Goal: Transaction & Acquisition: Purchase product/service

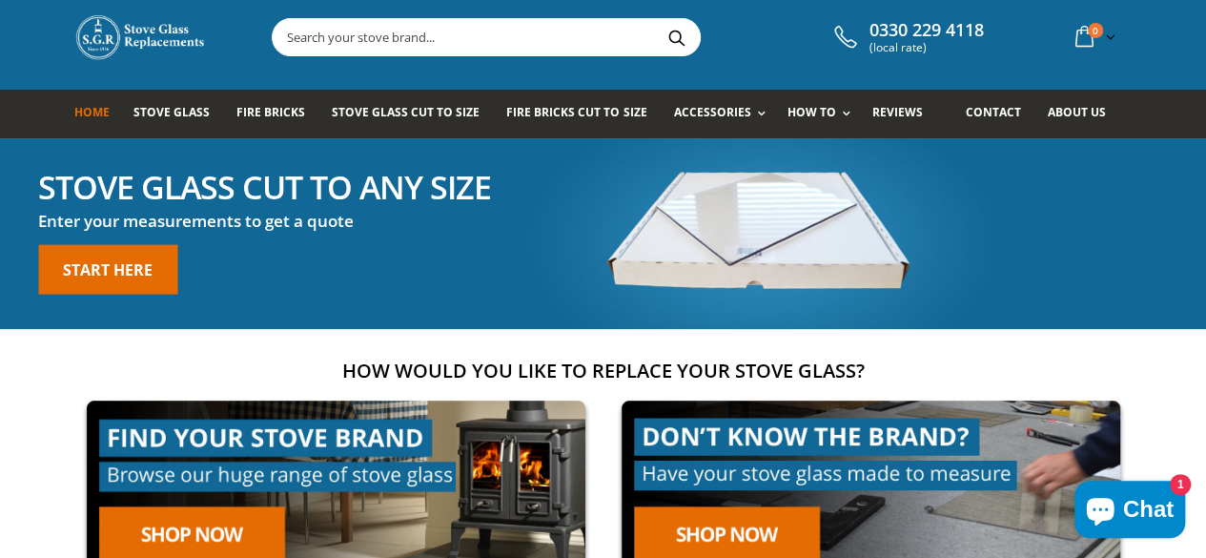
scroll to position [23, 0]
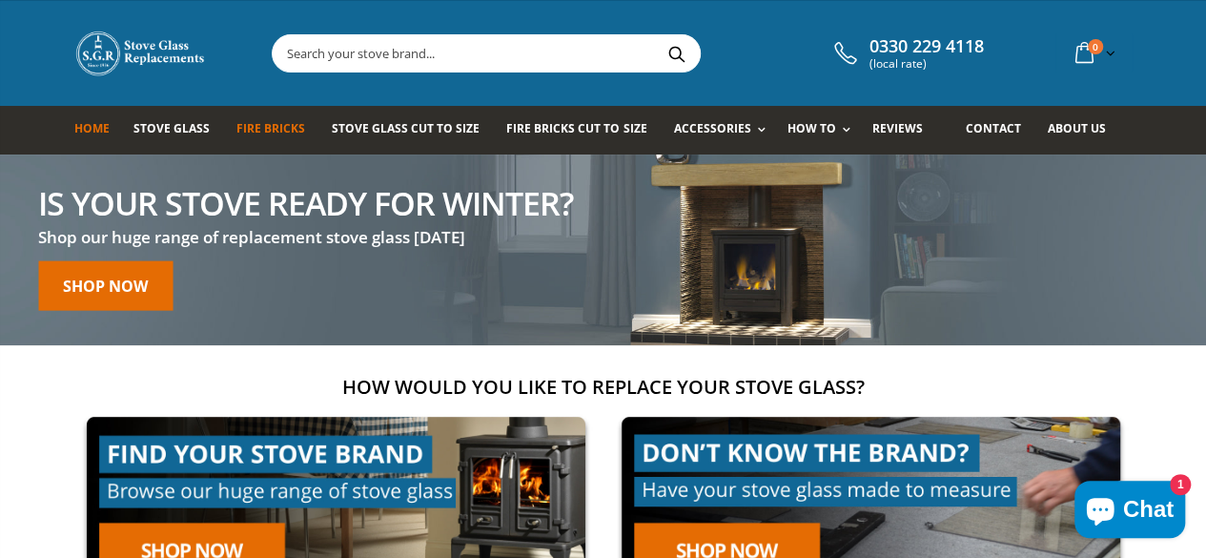
click at [259, 123] on span "Fire Bricks" at bounding box center [270, 128] width 69 height 16
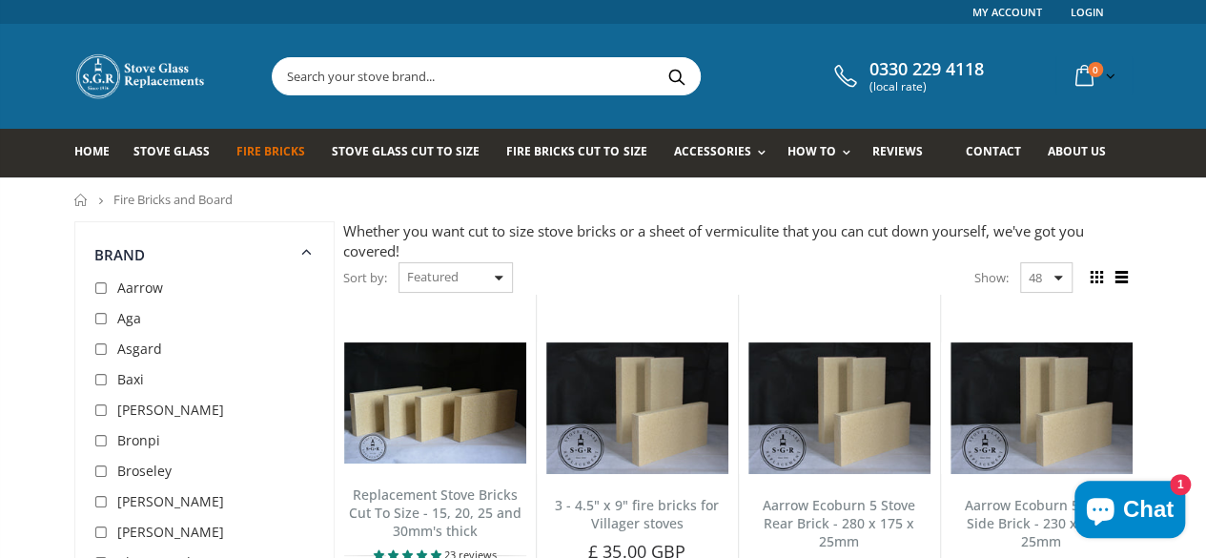
click at [353, 71] on input "text" at bounding box center [593, 76] width 641 height 36
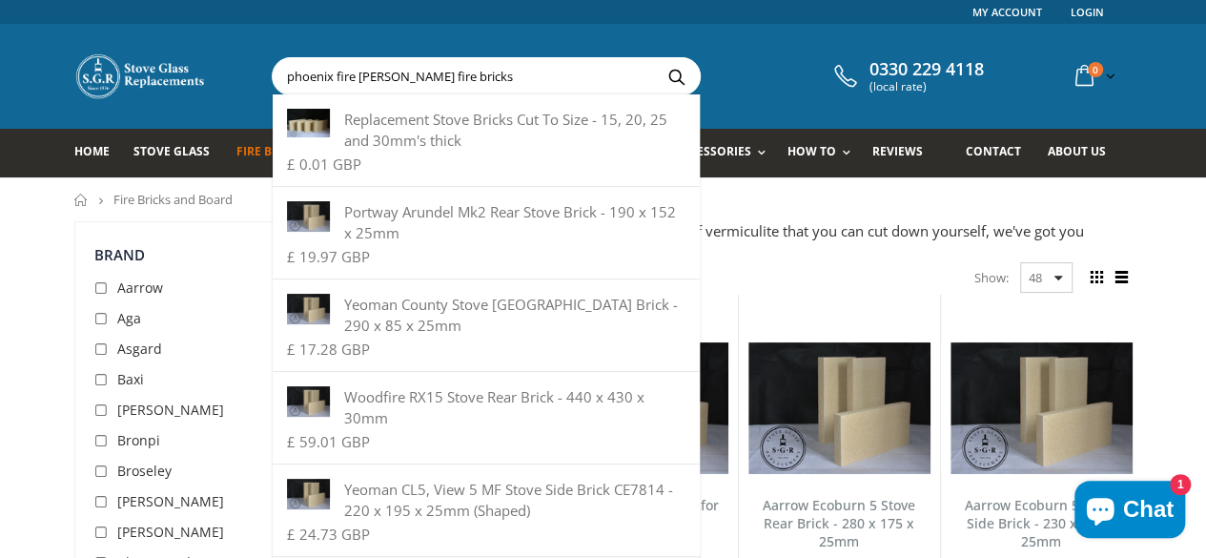
type input "phoenix fire wren fire bricks"
click at [655, 58] on button "Search" at bounding box center [676, 76] width 43 height 36
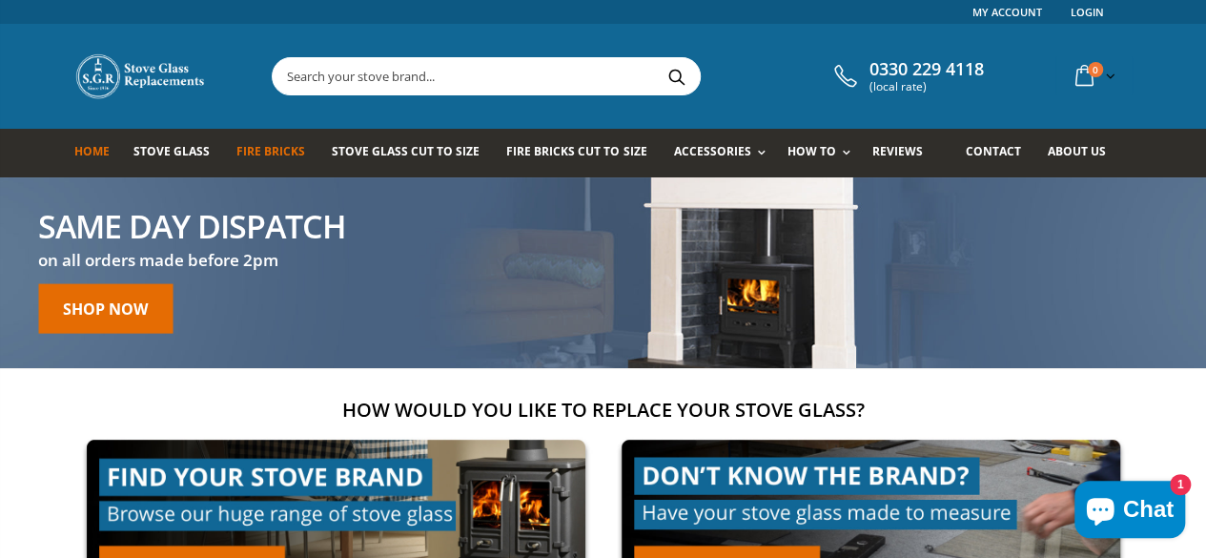
click at [247, 146] on span "Fire Bricks" at bounding box center [270, 151] width 69 height 16
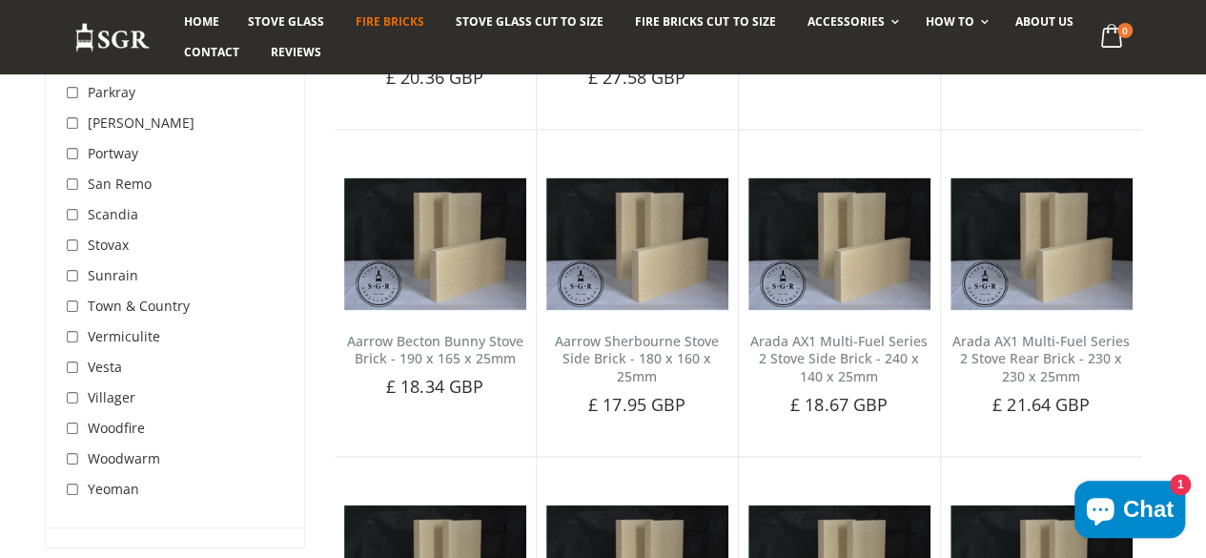
scroll to position [1187, 0]
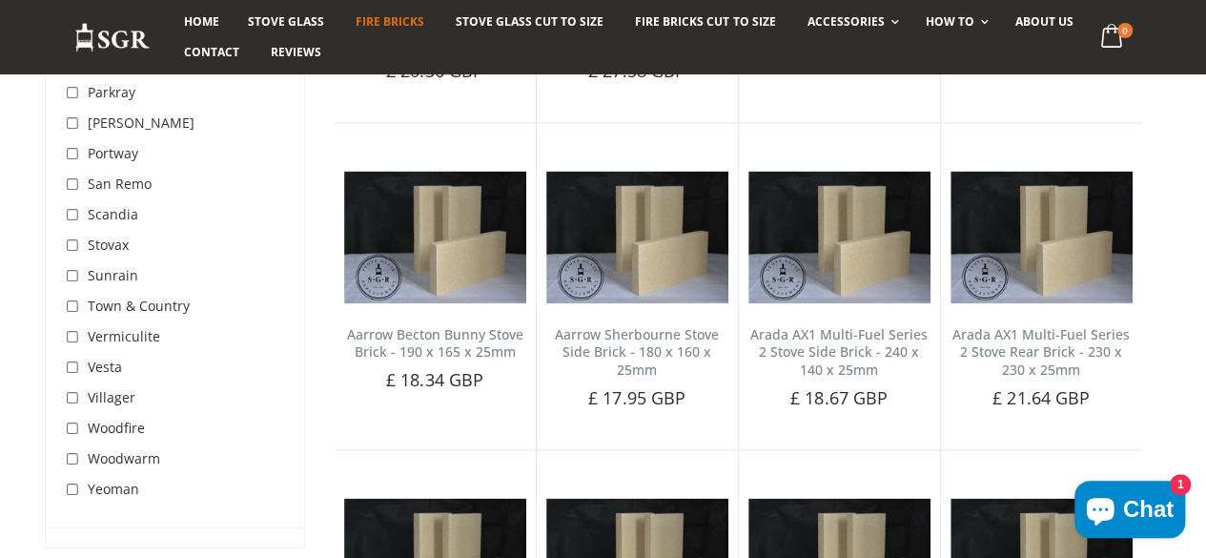
click at [126, 459] on span "Woodwarm" at bounding box center [124, 458] width 72 height 18
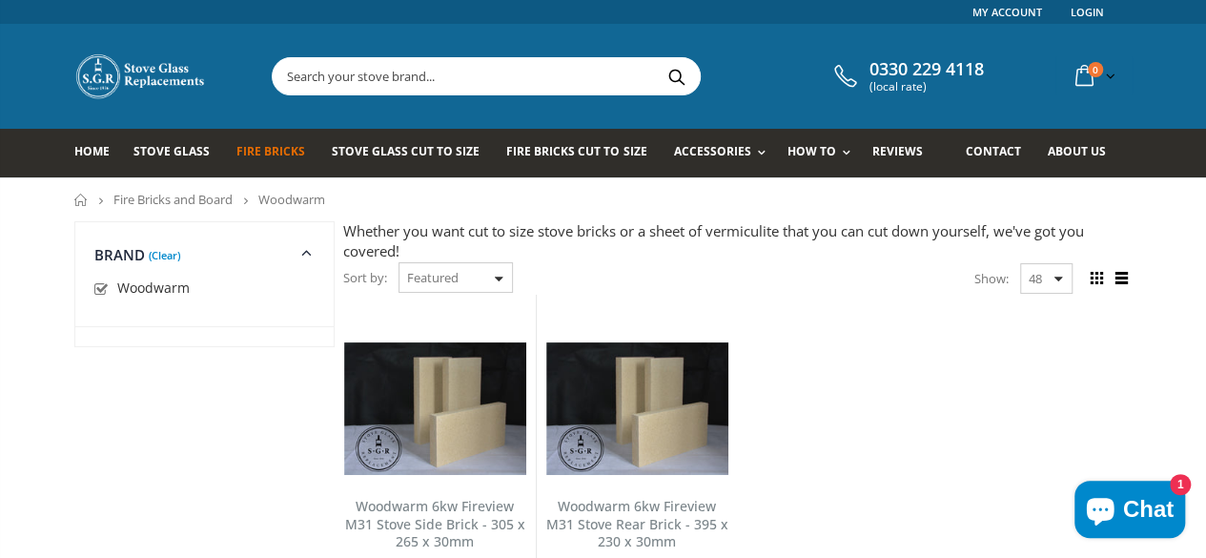
click at [345, 78] on input "text" at bounding box center [593, 76] width 641 height 36
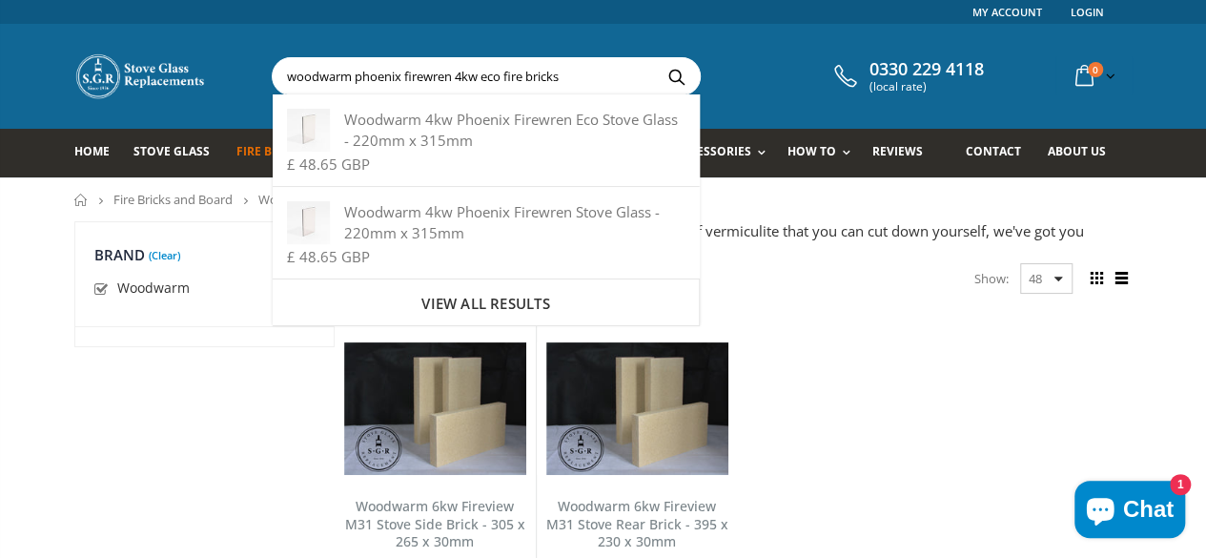
type input "woodwarm phoenix firewren 4kw eco fire bricks"
click at [655, 58] on button "Search" at bounding box center [676, 76] width 43 height 36
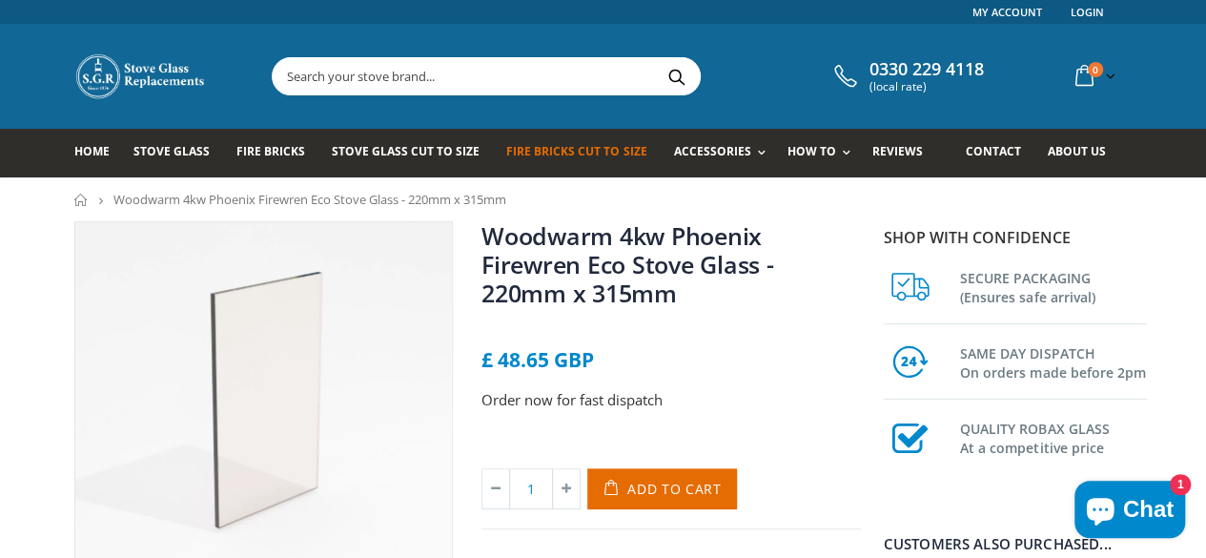
click at [553, 155] on span "Fire Bricks Cut To Size" at bounding box center [576, 151] width 140 height 16
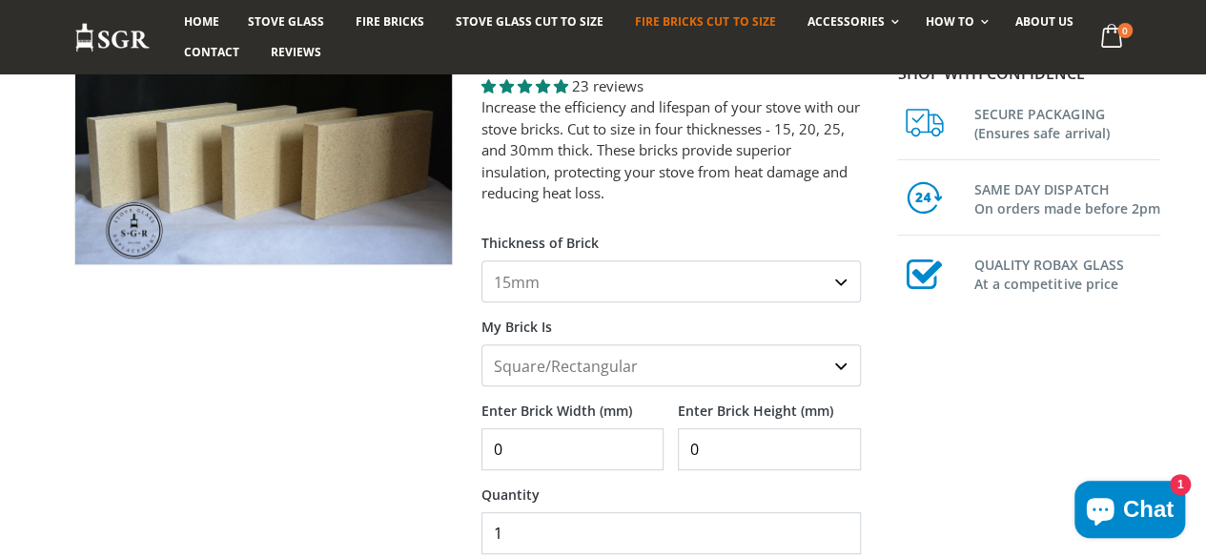
scroll to position [194, 0]
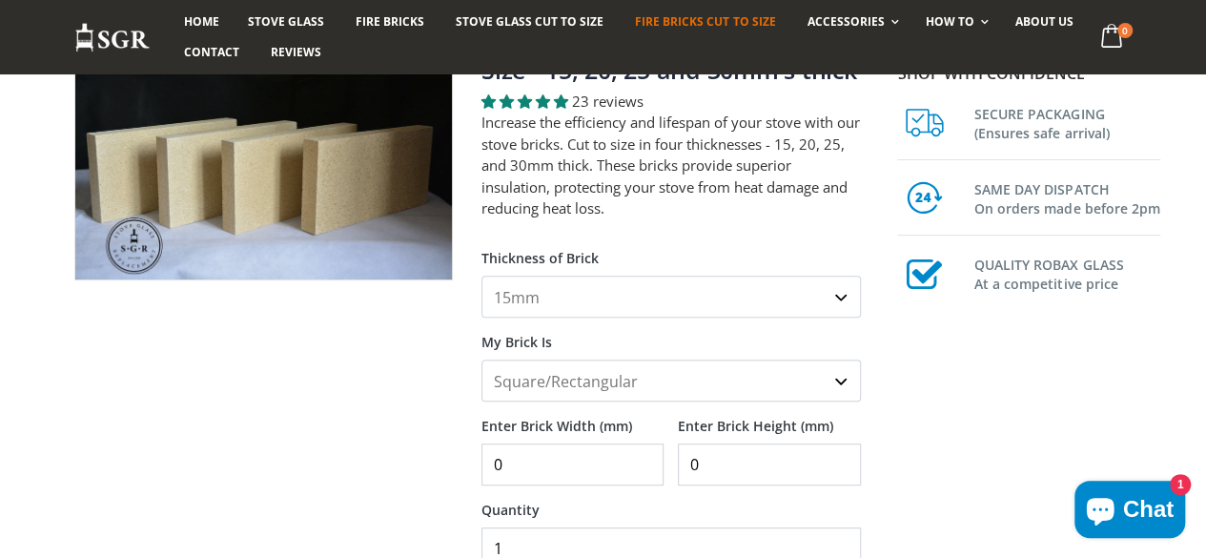
click at [855, 296] on select "15mm 20mm 25mm 30mm" at bounding box center [670, 296] width 379 height 42
select select "30mm"
click at [481, 275] on select "15mm 20mm 25mm 30mm" at bounding box center [670, 296] width 379 height 42
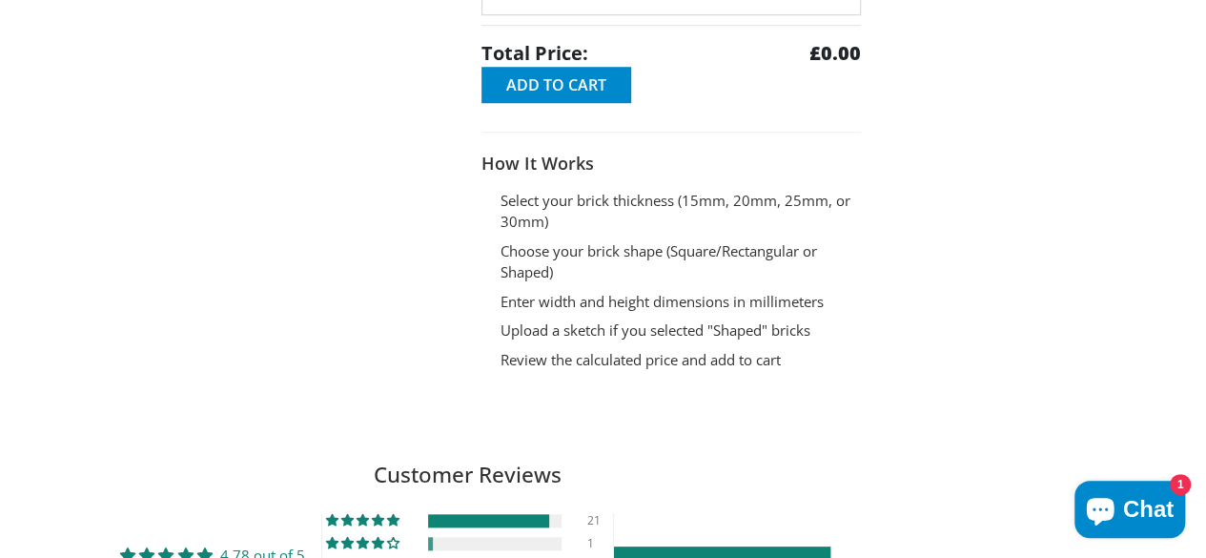
scroll to position [0, 0]
